Goal: Navigation & Orientation: Find specific page/section

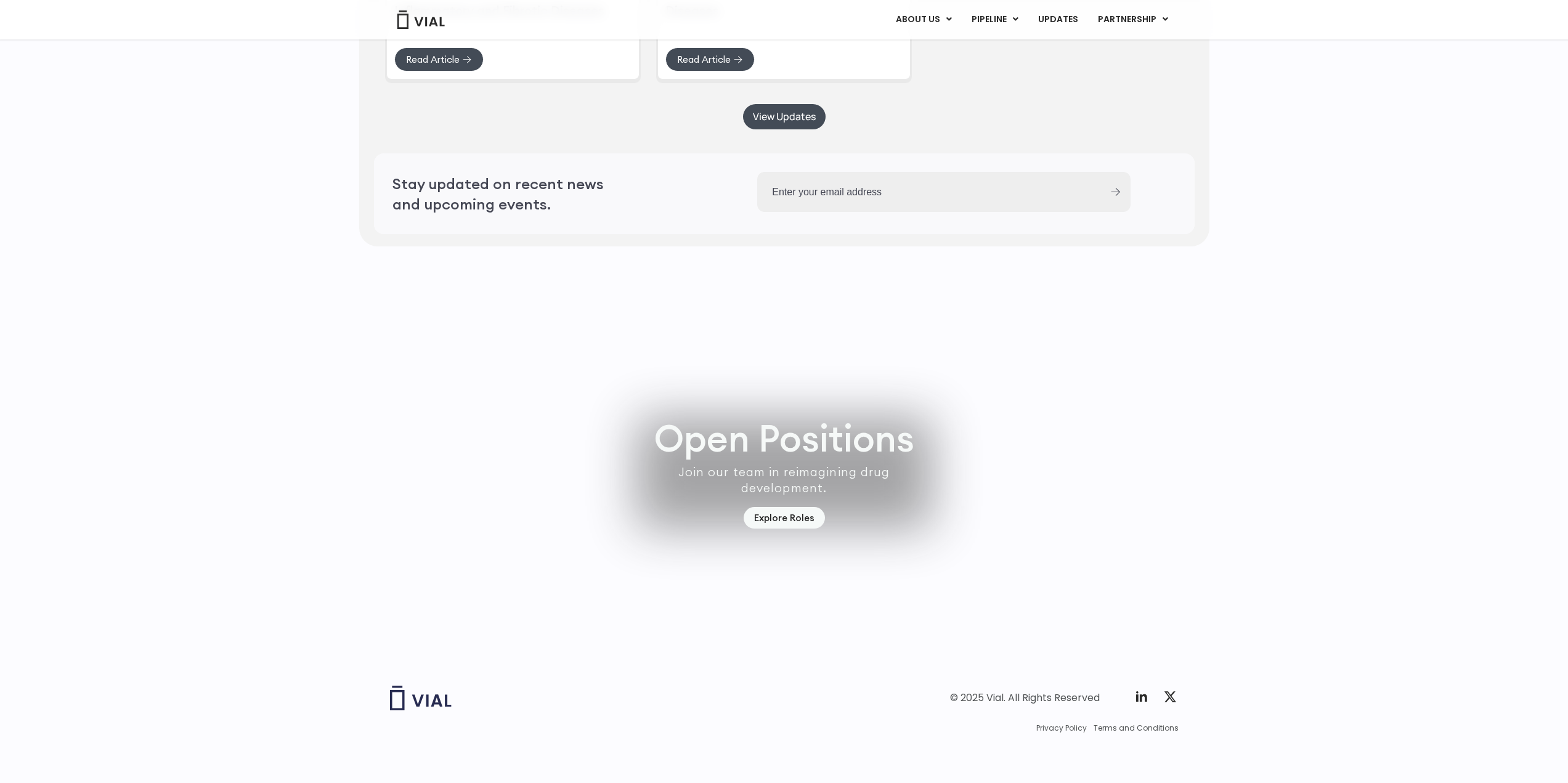
scroll to position [3304, 0]
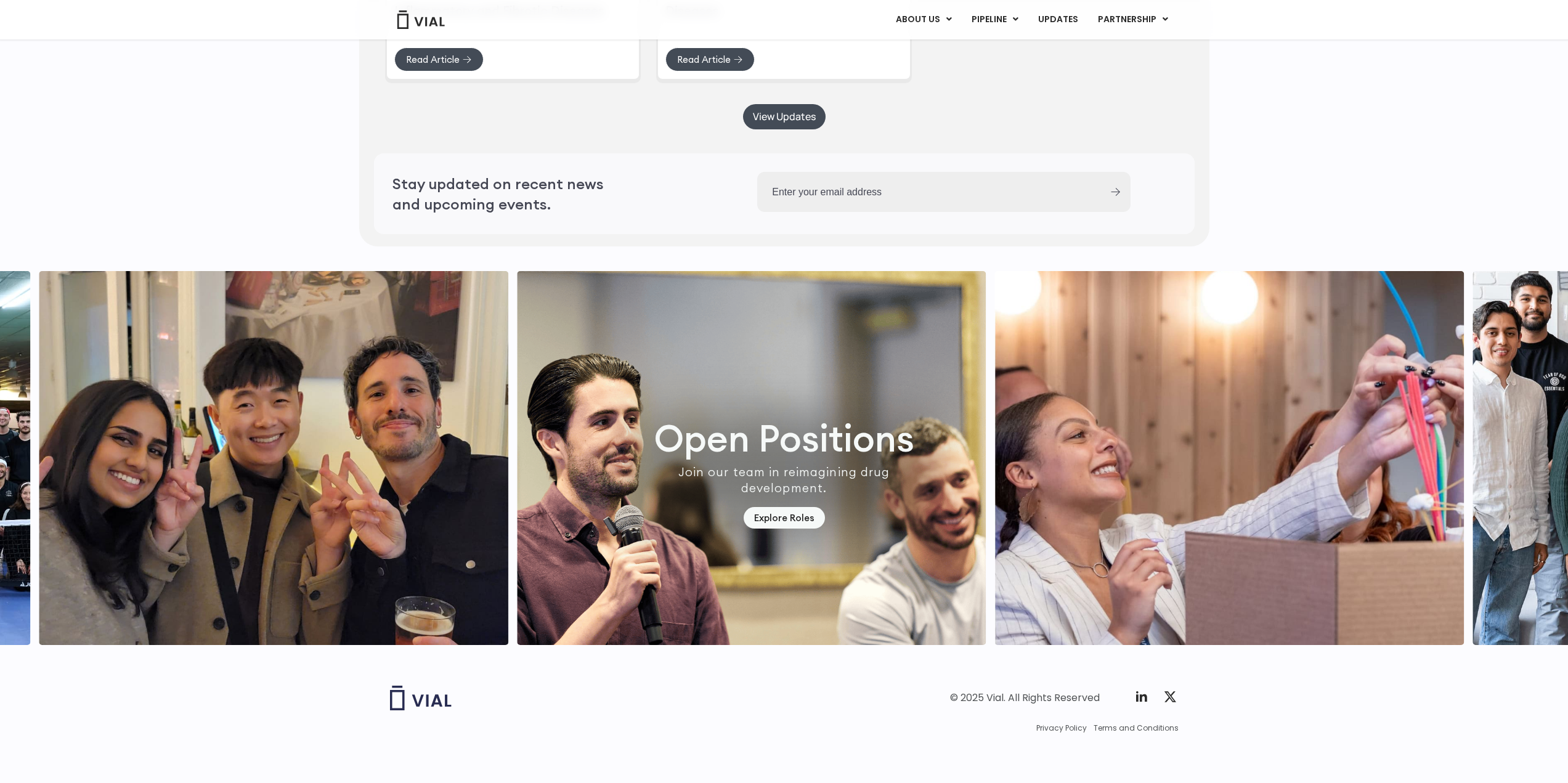
click at [517, 484] on img "5 / 7" at bounding box center [751, 458] width 469 height 374
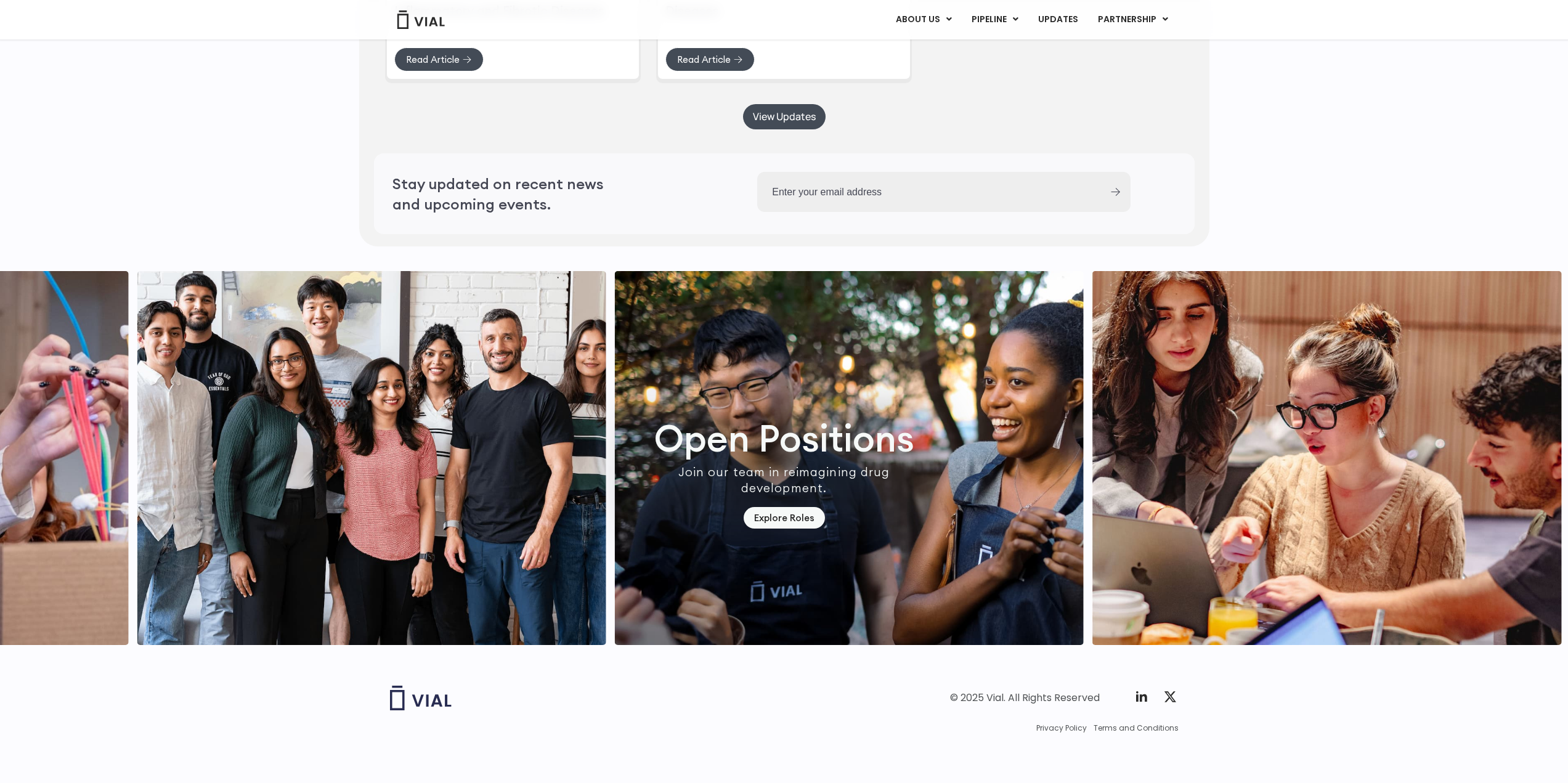
click at [1092, 425] on img "2 / 7" at bounding box center [1327, 458] width 469 height 374
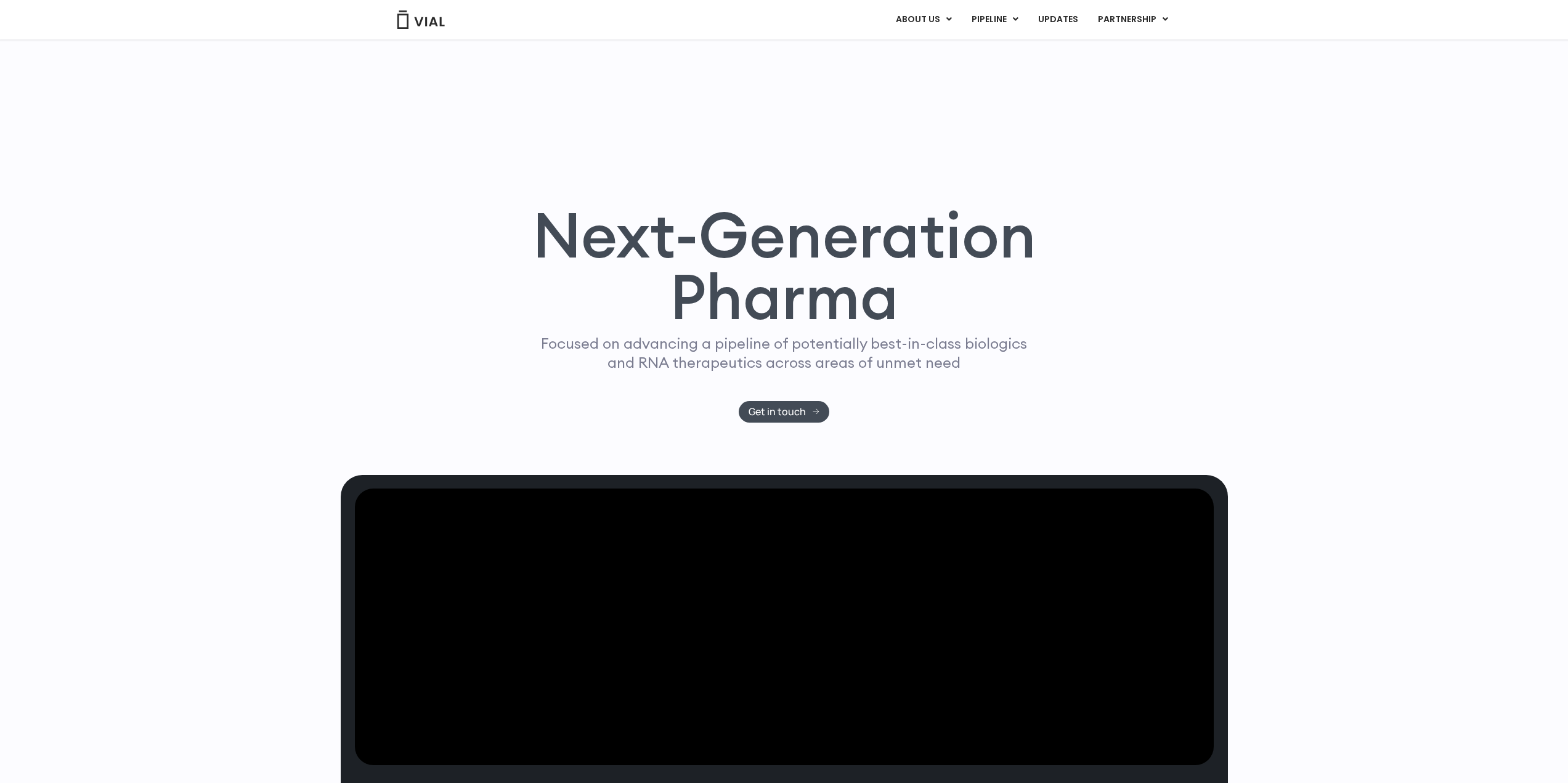
scroll to position [0, 0]
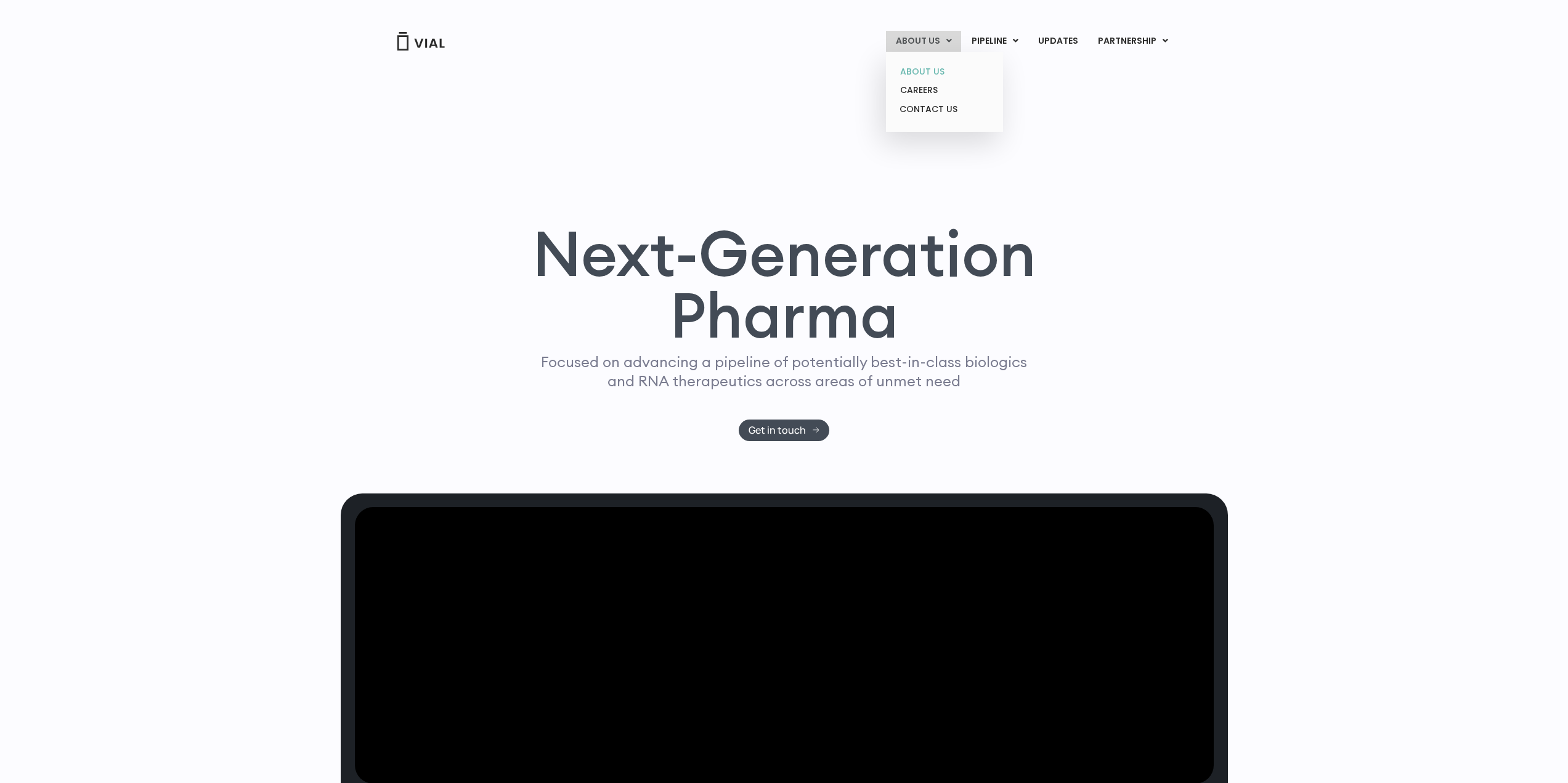
click at [938, 71] on link "ABOUT US" at bounding box center [944, 71] width 108 height 19
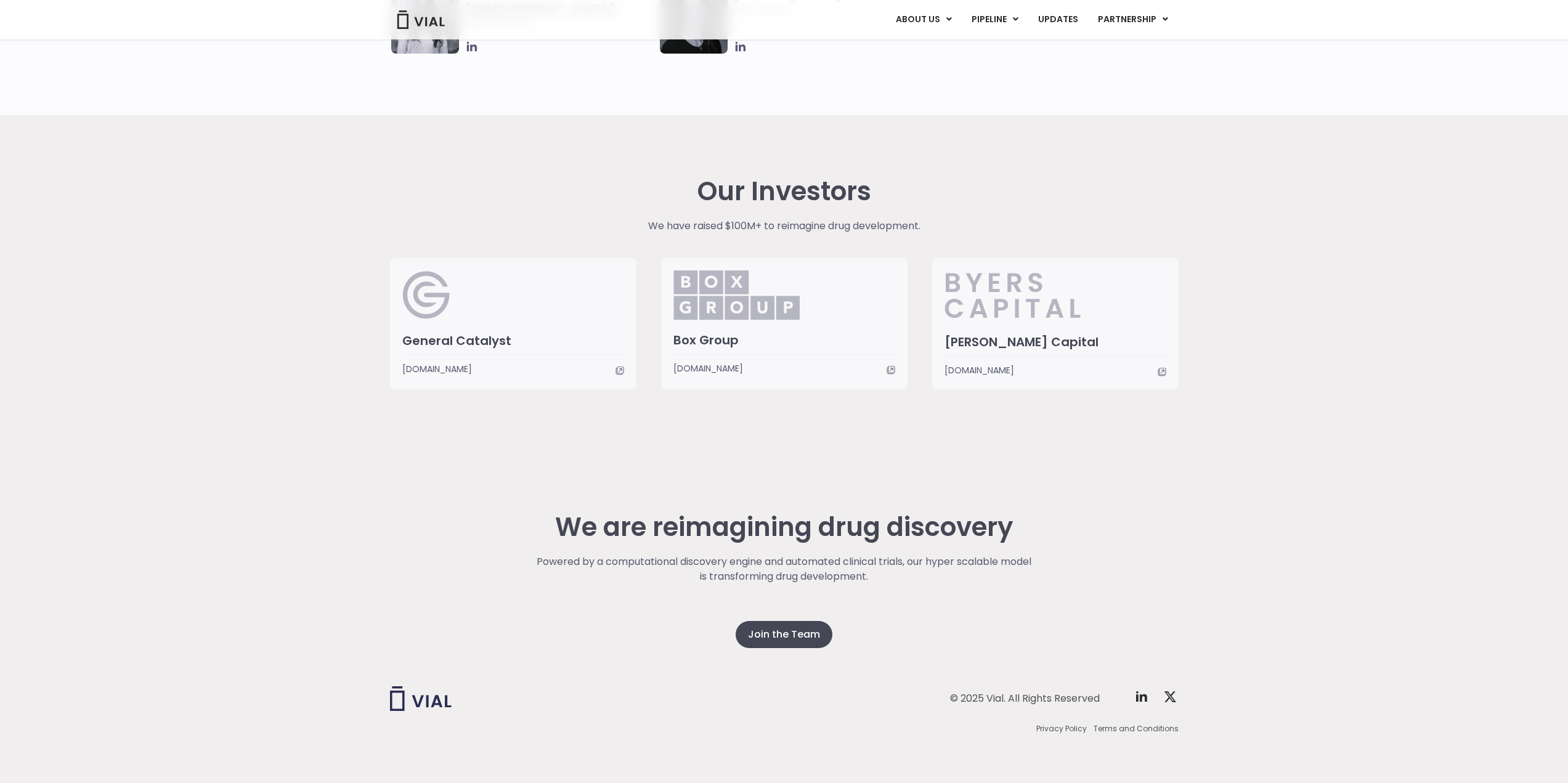
scroll to position [2723, 0]
